Goal: Navigation & Orientation: Find specific page/section

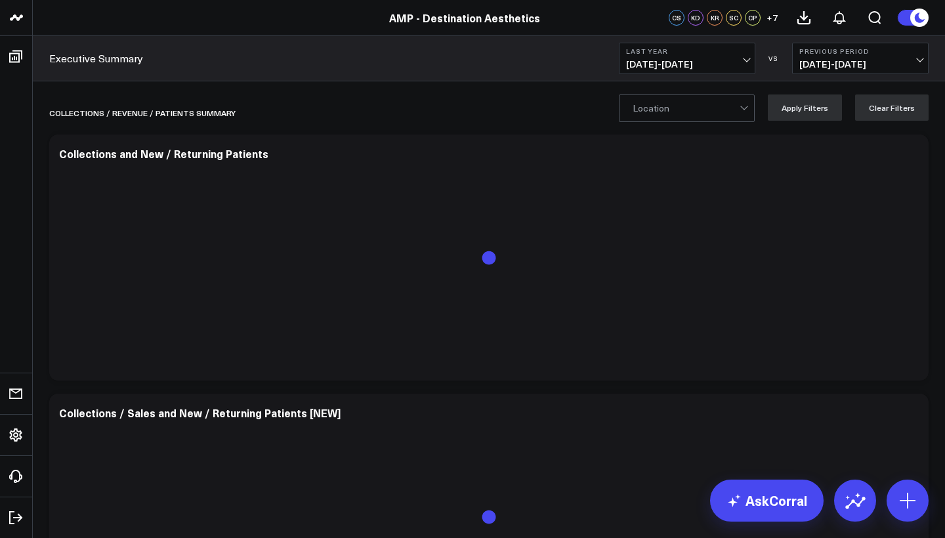
drag, startPoint x: 678, startPoint y: 60, endPoint x: 686, endPoint y: 60, distance: 7.9
click at [686, 60] on span "[DATE] - [DATE]" at bounding box center [687, 64] width 122 height 11
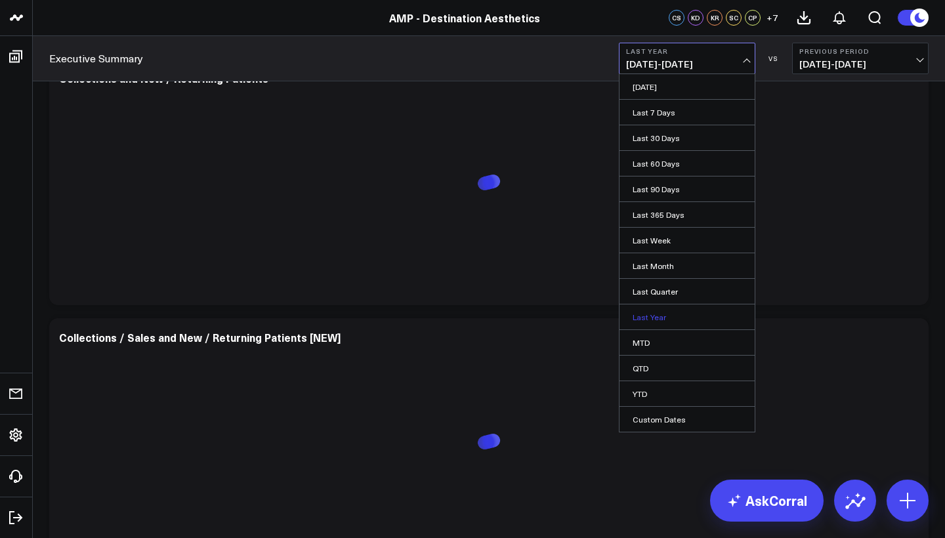
scroll to position [77, 0]
click at [644, 389] on link "YTD" at bounding box center [687, 393] width 135 height 25
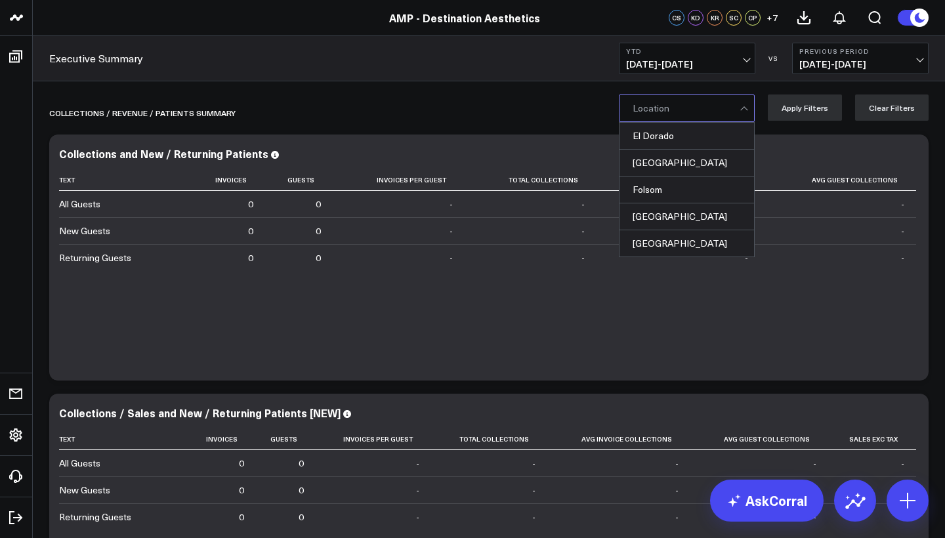
click at [736, 116] on div at bounding box center [686, 108] width 107 height 26
click at [561, 110] on div "Collections / revenue / patients summary" at bounding box center [413, 113] width 728 height 30
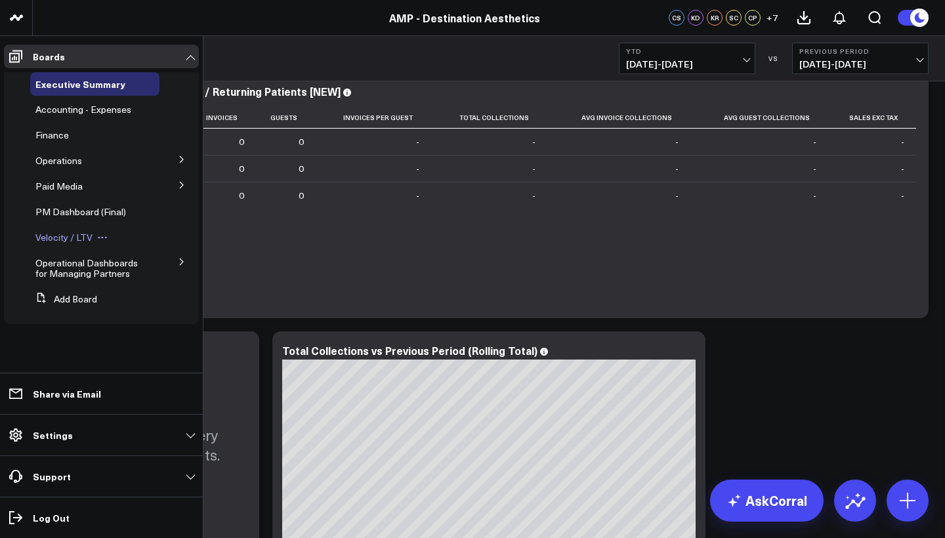
scroll to position [402, 0]
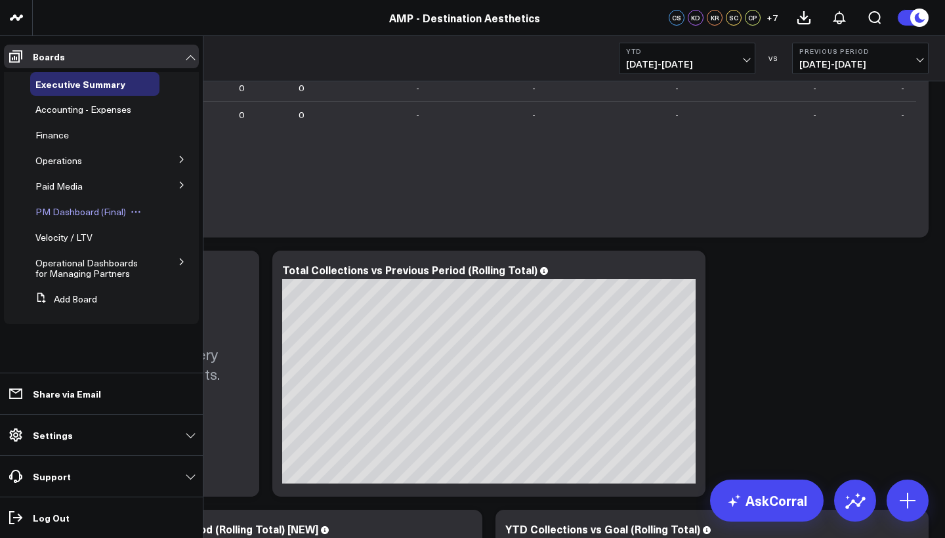
click at [104, 212] on span "PM Dashboard (Final)" at bounding box center [80, 211] width 91 height 12
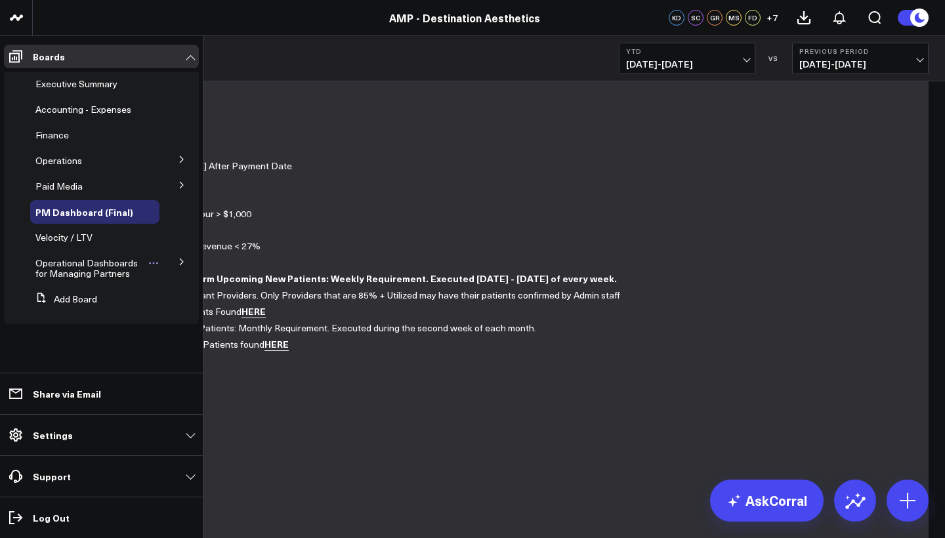
scroll to position [50, 0]
click at [101, 276] on span "Operational Dashboards for Managing Partners" at bounding box center [86, 268] width 102 height 23
click at [182, 262] on icon at bounding box center [182, 262] width 8 height 8
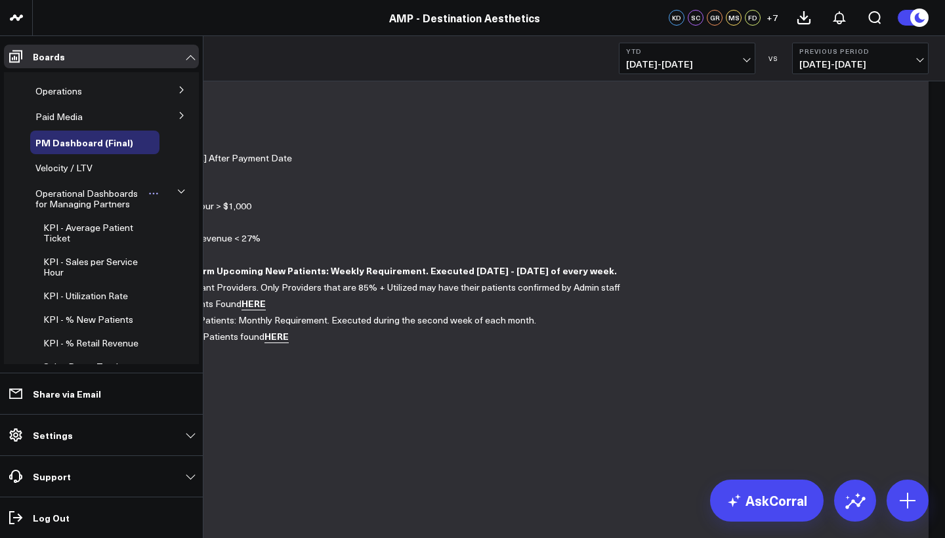
scroll to position [68, 0]
